Goal: Transaction & Acquisition: Book appointment/travel/reservation

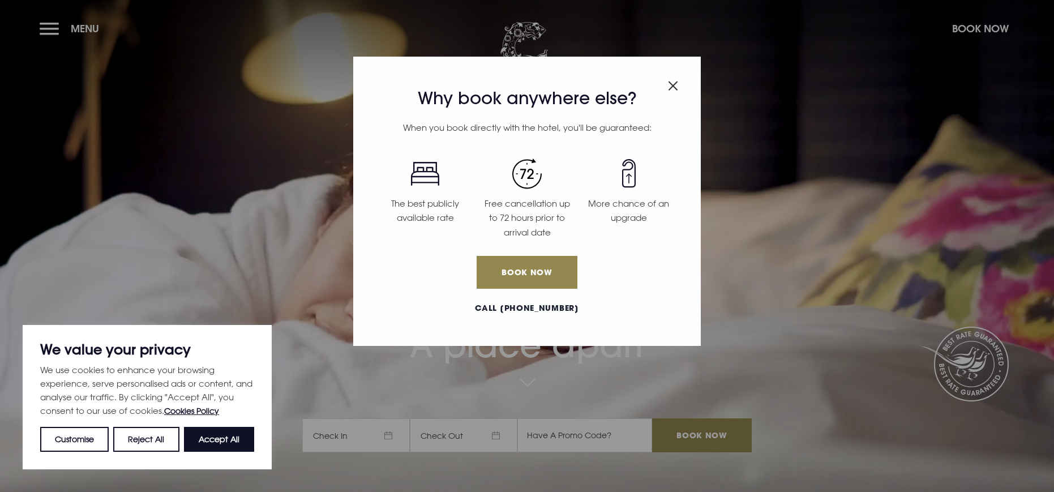
click at [678, 83] on div "Why book anywhere else? When you book directly with the hotel, you'll be guaran…" at bounding box center [527, 201] width 348 height 289
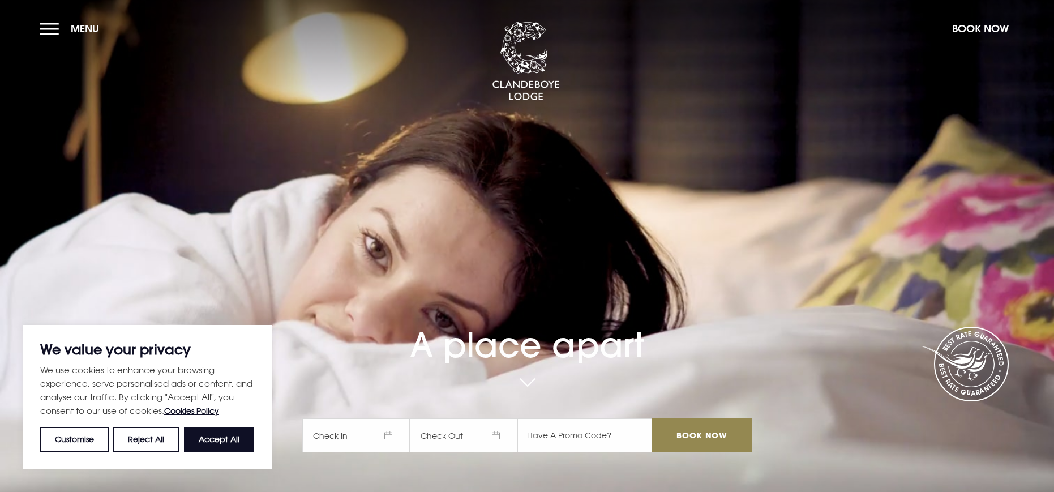
click at [674, 83] on section "A place apart Check In Check Out Mon Tue Wed Thur Fri Sat Sun Mon Tue Wed Thur …" at bounding box center [527, 246] width 1054 height 492
click at [63, 31] on button "Menu" at bounding box center [72, 28] width 65 height 24
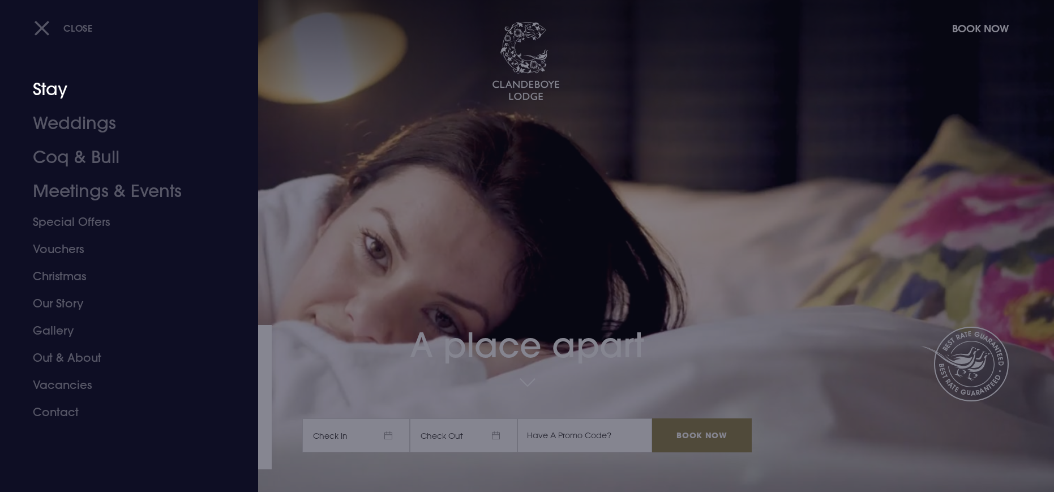
click at [62, 90] on link "Stay" at bounding box center [122, 89] width 179 height 34
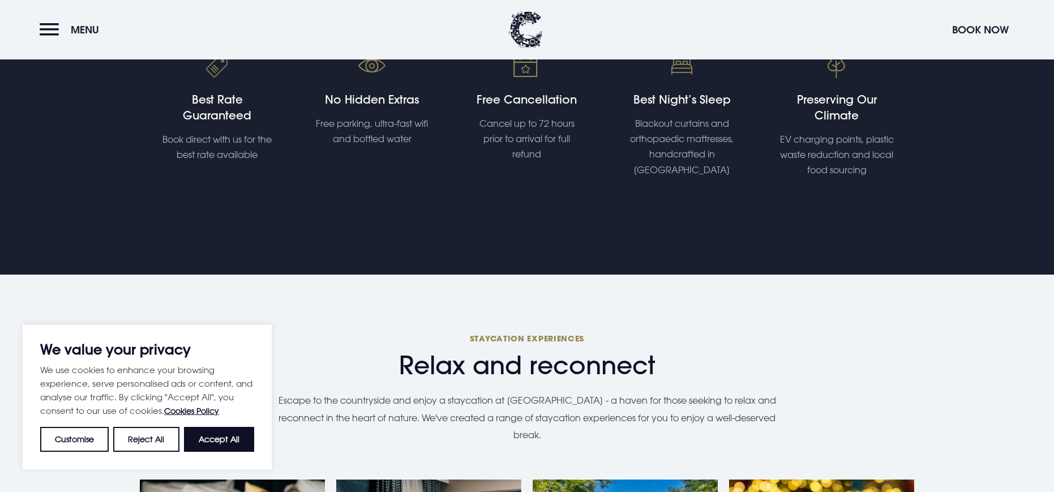
scroll to position [575, 0]
click at [220, 446] on button "Accept All" at bounding box center [219, 439] width 70 height 25
checkbox input "true"
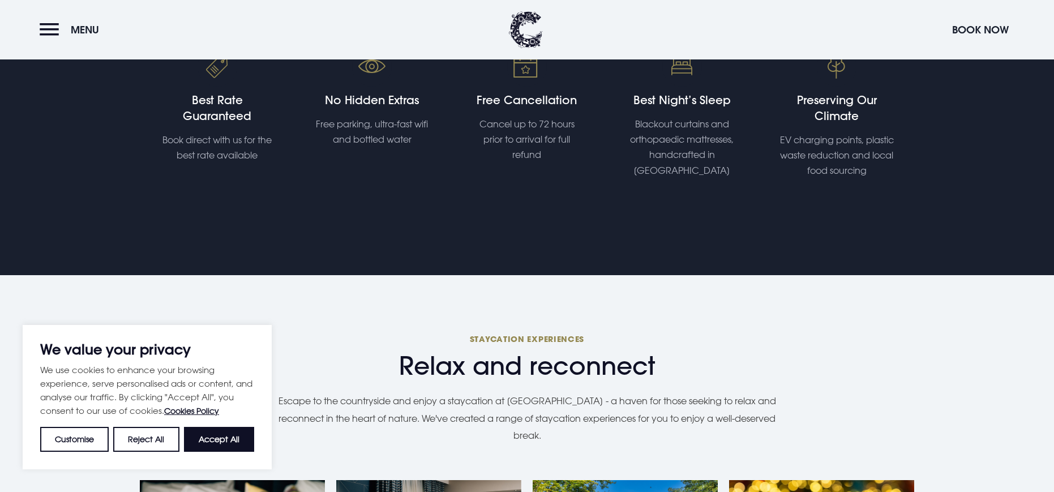
checkbox input "true"
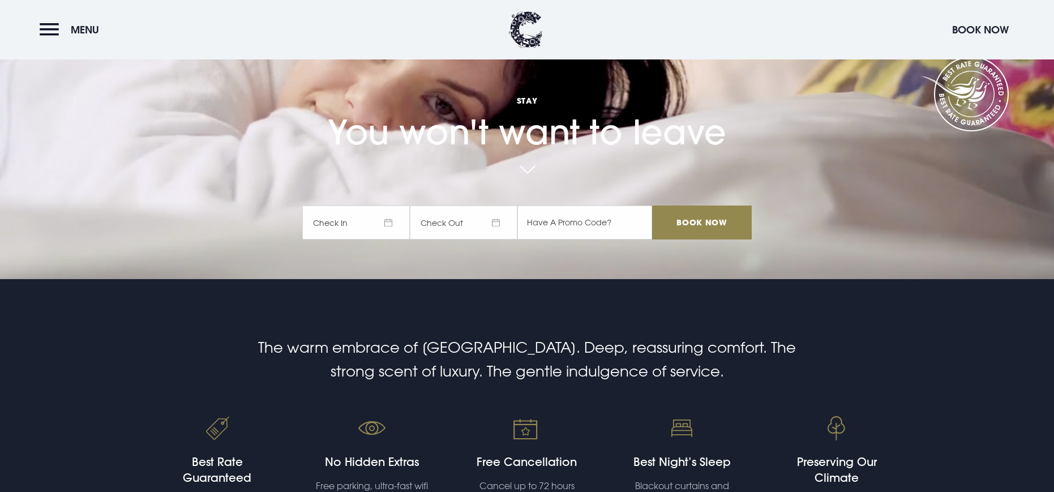
scroll to position [0, 0]
